Goal: Information Seeking & Learning: Learn about a topic

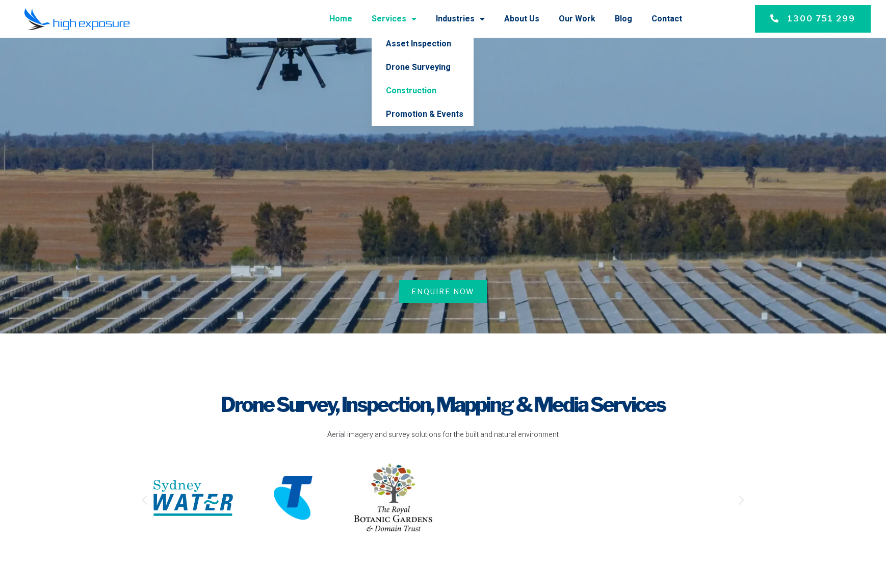
click at [411, 90] on link "Construction" at bounding box center [423, 90] width 102 height 23
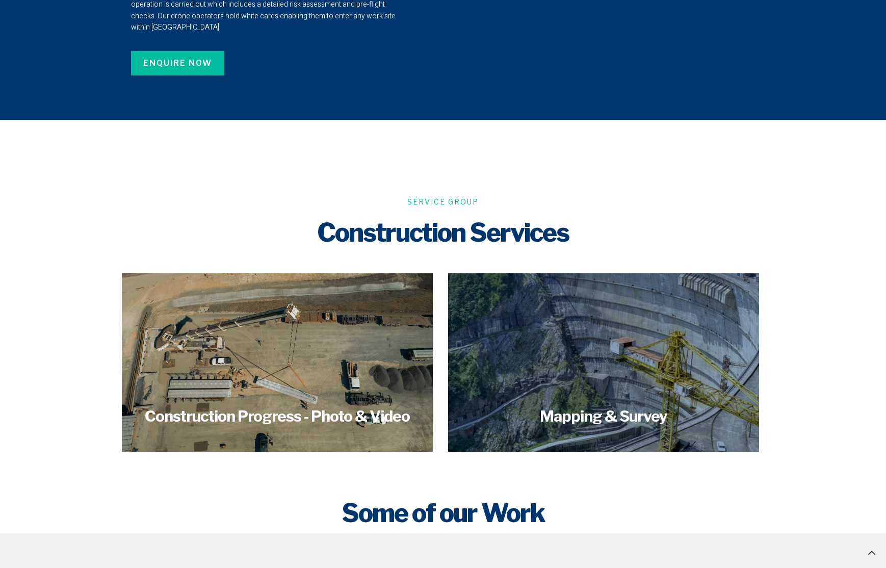
scroll to position [777, 0]
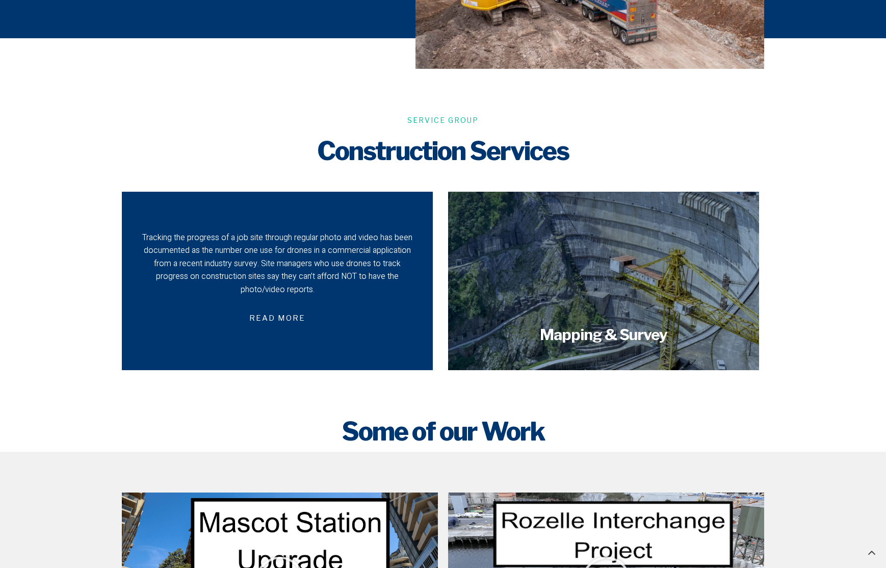
click at [230, 255] on div "Tracking the progress of a job site through regular photo and video has been do…" at bounding box center [277, 263] width 275 height 65
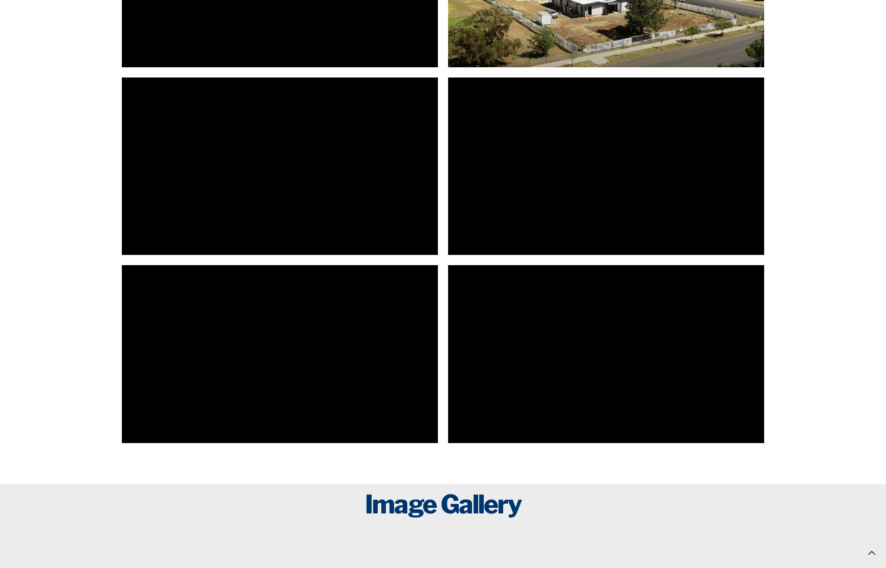
scroll to position [1699, 0]
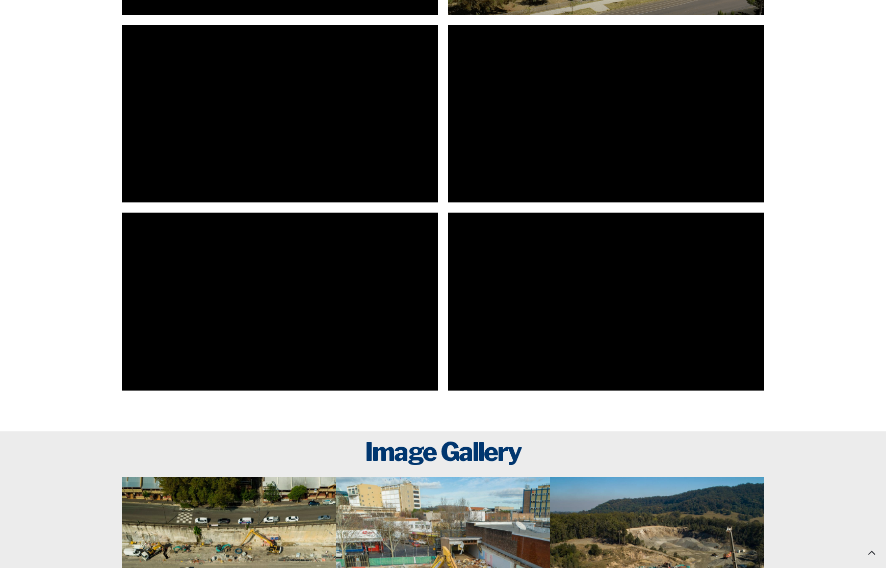
click at [52, 306] on section at bounding box center [443, 301] width 886 height 188
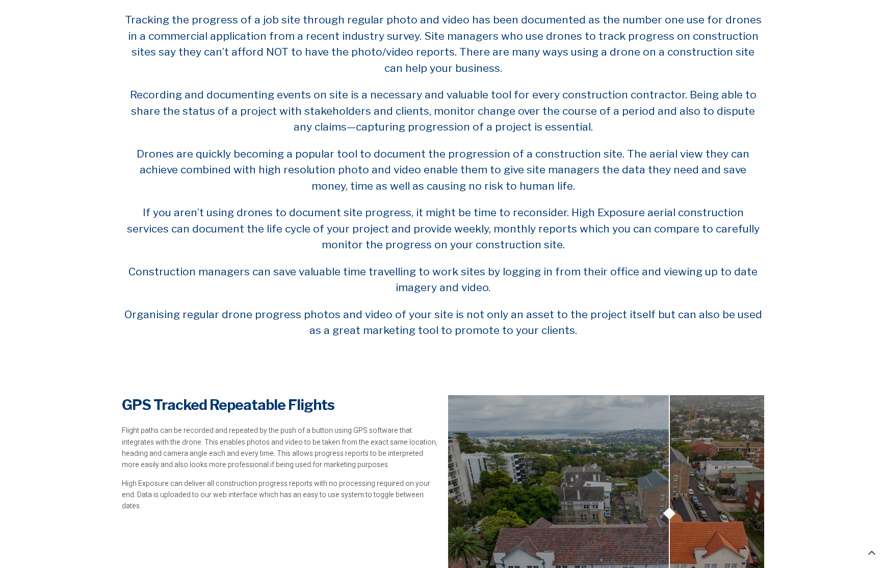
scroll to position [0, 0]
